Goal: Communication & Community: Answer question/provide support

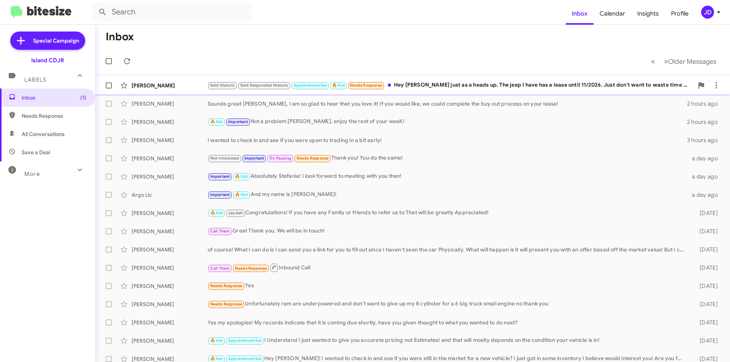
click at [306, 82] on small "Appointment Set" at bounding box center [310, 85] width 37 height 7
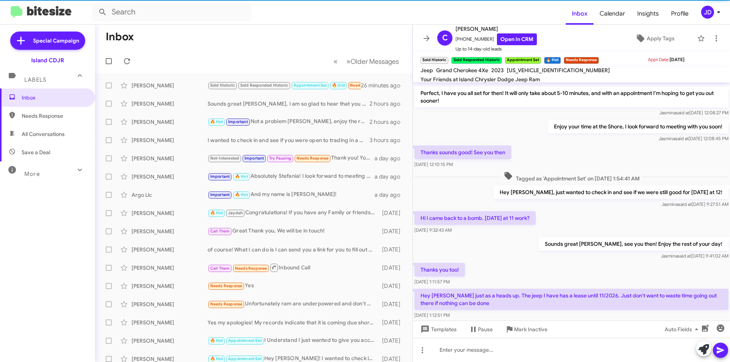
scroll to position [327, 0]
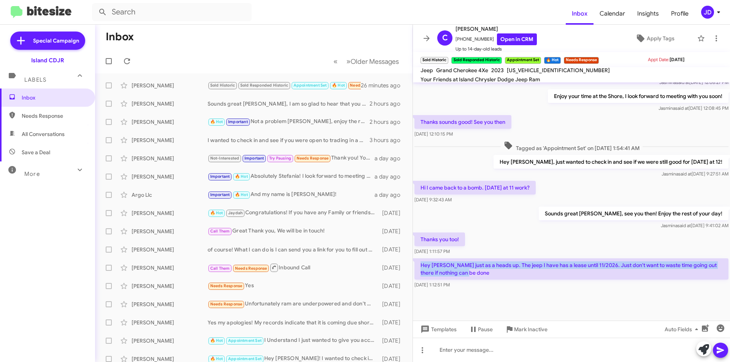
drag, startPoint x: 496, startPoint y: 264, endPoint x: 414, endPoint y: 258, distance: 82.0
click at [414, 258] on div "Hey [PERSON_NAME] just as a heads up. The jeep I have has a lease until 11/2026…" at bounding box center [571, 273] width 317 height 33
click at [419, 259] on p "Hey [PERSON_NAME] just as a heads up. The jeep I have has a lease until 11/2026…" at bounding box center [571, 269] width 314 height 21
drag, startPoint x: 419, startPoint y: 258, endPoint x: 496, endPoint y: 266, distance: 77.6
click at [496, 266] on p "Hey [PERSON_NAME] just as a heads up. The jeep I have has a lease until 11/2026…" at bounding box center [571, 269] width 314 height 21
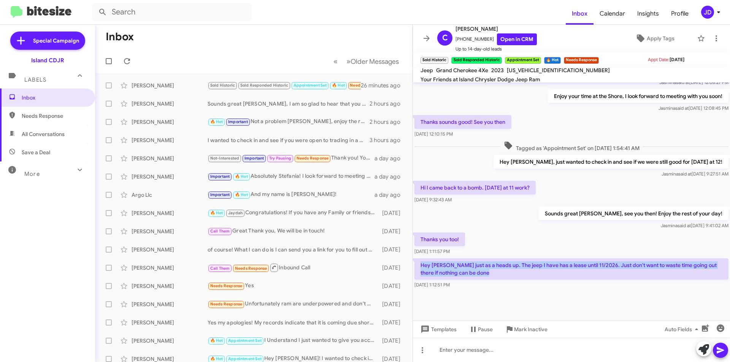
click at [496, 266] on p "Hey [PERSON_NAME] just as a heads up. The jeep I have has a lease until 11/2026…" at bounding box center [571, 269] width 314 height 21
drag, startPoint x: 496, startPoint y: 266, endPoint x: 421, endPoint y: 260, distance: 75.1
click at [421, 260] on p "Hey [PERSON_NAME] just as a heads up. The jeep I have has a lease until 11/2026…" at bounding box center [571, 269] width 314 height 21
drag, startPoint x: 421, startPoint y: 260, endPoint x: 484, endPoint y: 267, distance: 63.8
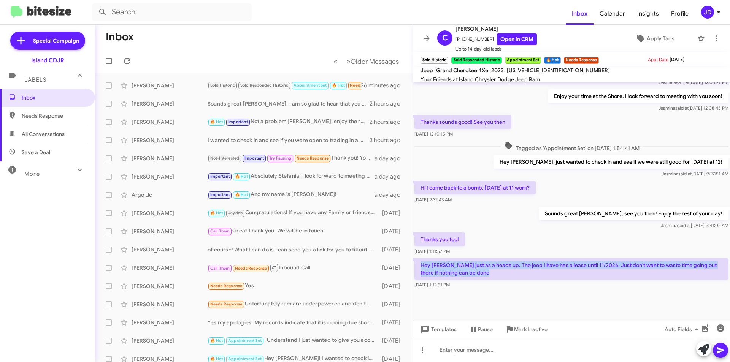
click at [484, 267] on p "Hey [PERSON_NAME] just as a heads up. The jeep I have has a lease until 11/2026…" at bounding box center [571, 269] width 314 height 21
click at [483, 267] on p "Hey [PERSON_NAME] just as a heads up. The jeep I have has a lease until 11/2026…" at bounding box center [571, 269] width 314 height 21
click at [478, 267] on p "Hey [PERSON_NAME] just as a heads up. The jeep I have has a lease until 11/2026…" at bounding box center [571, 269] width 314 height 21
drag, startPoint x: 478, startPoint y: 267, endPoint x: 417, endPoint y: 251, distance: 62.3
click at [417, 257] on div "Hey [PERSON_NAME] just as a heads up. The jeep I have has a lease until 11/2026…" at bounding box center [571, 273] width 317 height 33
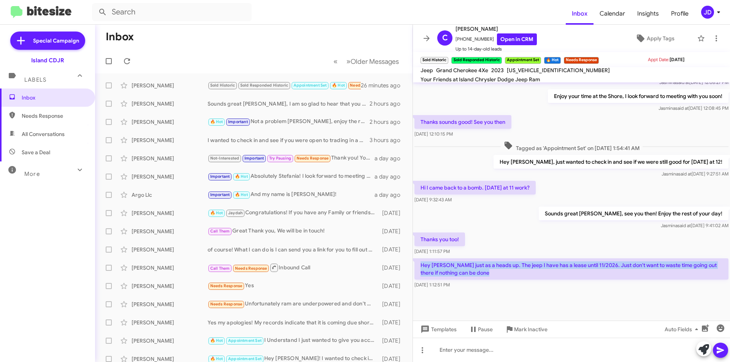
click at [420, 259] on p "Hey [PERSON_NAME] just as a heads up. The jeep I have has a lease until 11/2026…" at bounding box center [571, 269] width 314 height 21
drag, startPoint x: 420, startPoint y: 252, endPoint x: 489, endPoint y: 265, distance: 70.5
click at [489, 265] on p "Hey [PERSON_NAME] just as a heads up. The jeep I have has a lease until 11/2026…" at bounding box center [571, 269] width 314 height 21
drag, startPoint x: 489, startPoint y: 265, endPoint x: 426, endPoint y: 259, distance: 63.4
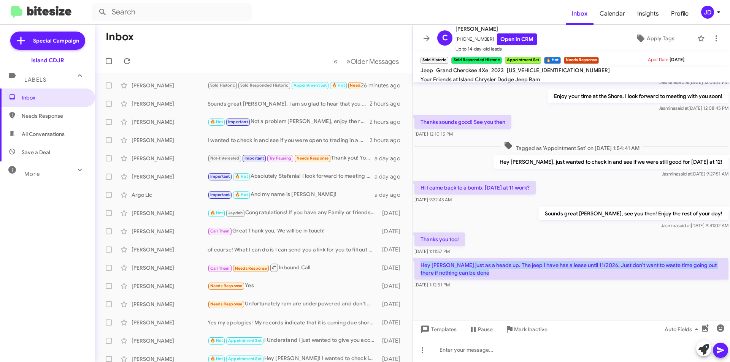
click at [426, 259] on p "Hey [PERSON_NAME] just as a heads up. The jeep I have has a lease until 11/2026…" at bounding box center [571, 269] width 314 height 21
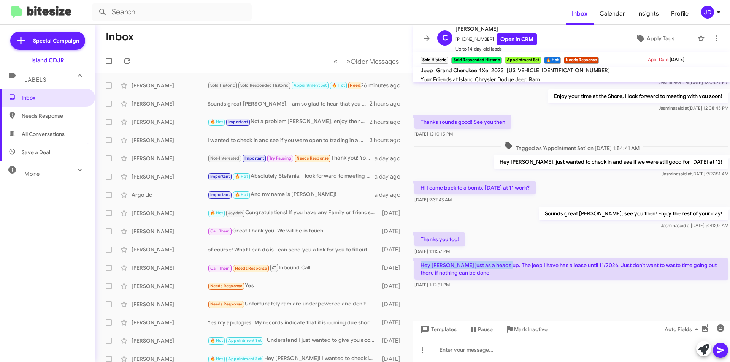
drag, startPoint x: 426, startPoint y: 259, endPoint x: 493, endPoint y: 261, distance: 67.3
click at [493, 261] on p "Hey [PERSON_NAME] just as a heads up. The jeep I have has a lease until 11/2026…" at bounding box center [571, 269] width 314 height 21
click at [428, 38] on icon at bounding box center [427, 38] width 6 height 6
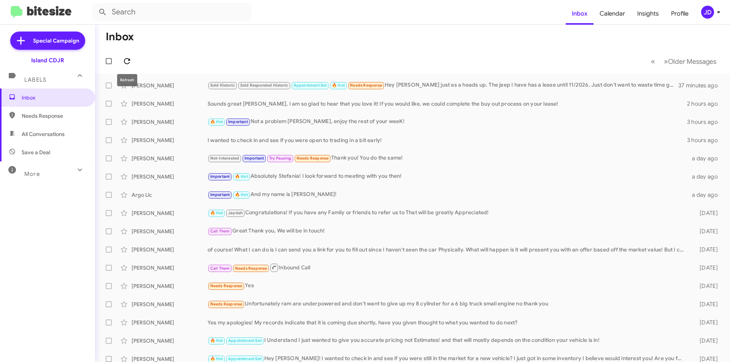
click at [125, 58] on icon at bounding box center [126, 61] width 9 height 9
